Goal: Information Seeking & Learning: Learn about a topic

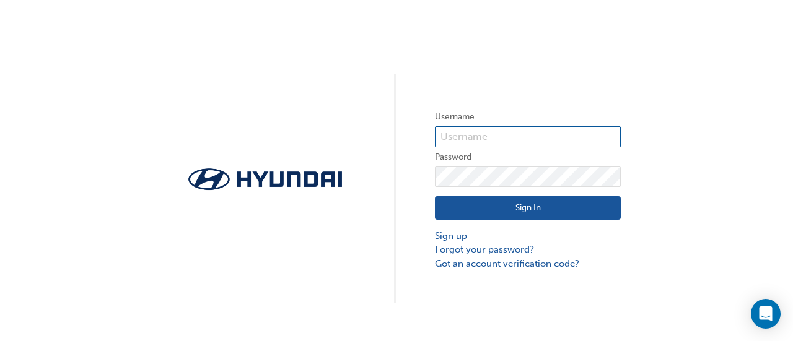
type input "12974"
click at [541, 205] on button "Sign In" at bounding box center [528, 208] width 186 height 24
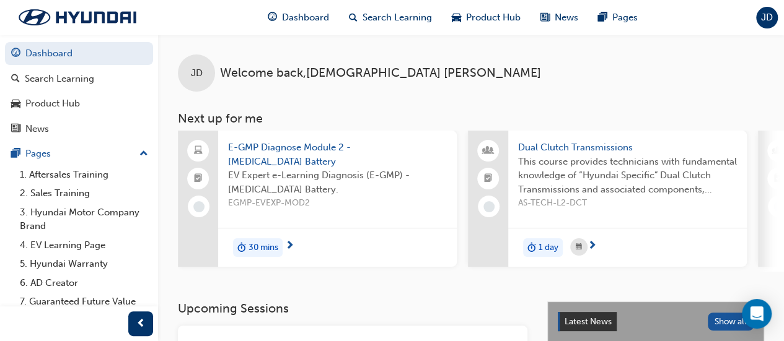
click at [592, 245] on span "next-icon" at bounding box center [591, 246] width 9 height 11
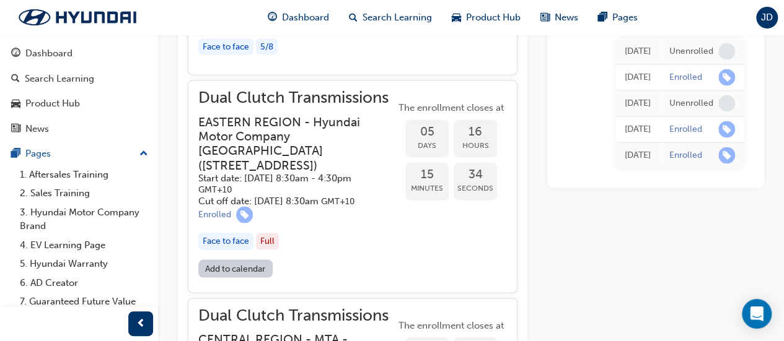
scroll to position [1184, 0]
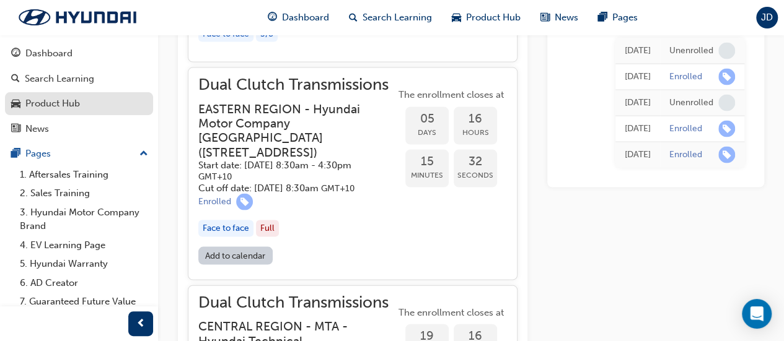
click at [79, 100] on div "Product Hub" at bounding box center [52, 104] width 55 height 14
click at [79, 100] on link "Product Hub" at bounding box center [79, 103] width 148 height 23
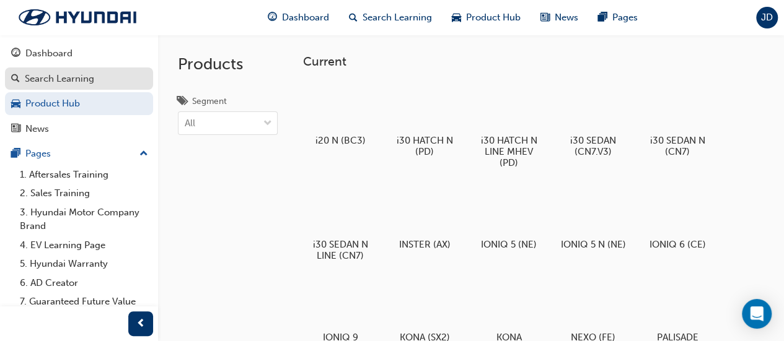
click at [79, 84] on div "Search Learning" at bounding box center [59, 79] width 69 height 14
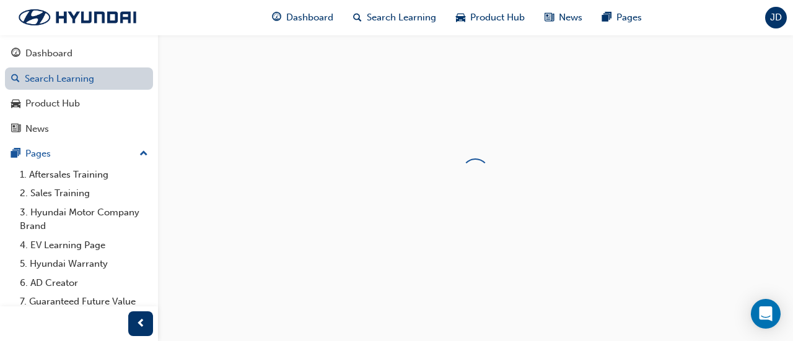
click at [79, 84] on link "Search Learning" at bounding box center [79, 79] width 148 height 23
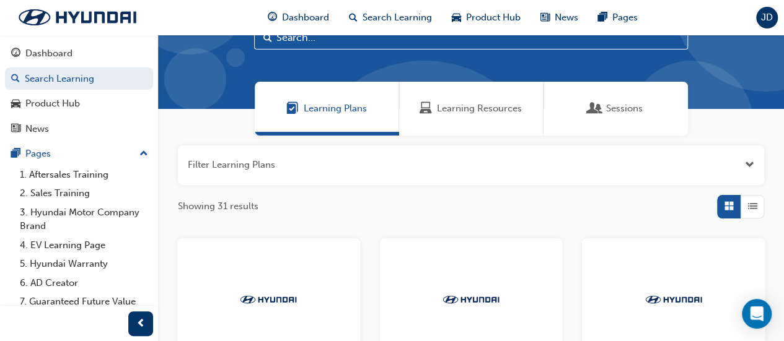
scroll to position [50, 0]
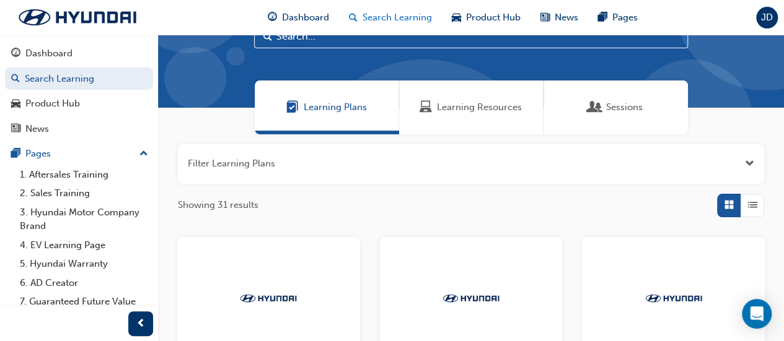
click at [354, 18] on span "search-icon" at bounding box center [353, 17] width 9 height 15
click at [352, 15] on span "search-icon" at bounding box center [353, 17] width 9 height 15
click at [314, 38] on input "text" at bounding box center [471, 37] width 434 height 24
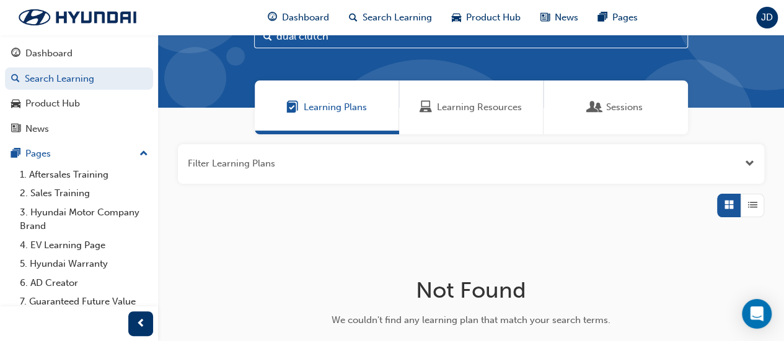
type input "dual clutch"
click at [457, 105] on span "Learning Resources" at bounding box center [479, 107] width 85 height 14
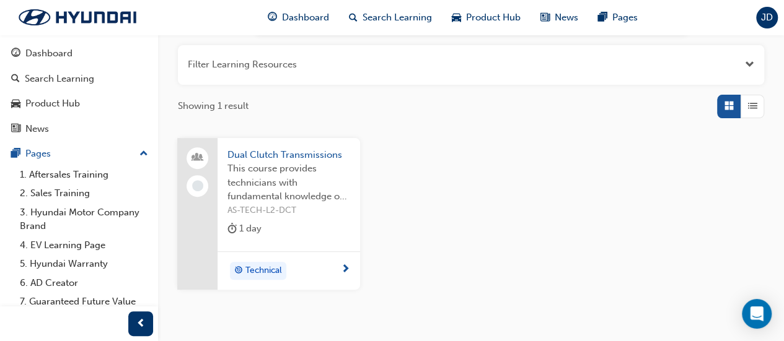
scroll to position [173, 0]
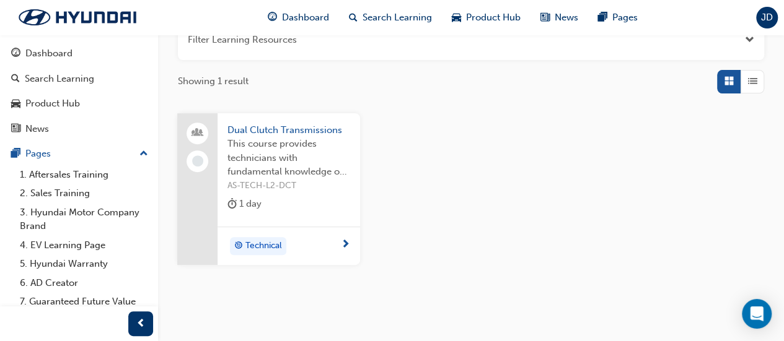
click at [346, 244] on span "next-icon" at bounding box center [345, 245] width 9 height 11
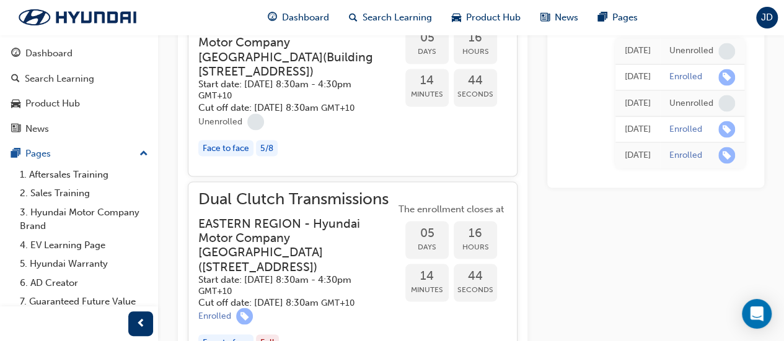
scroll to position [1074, 0]
